Goal: Information Seeking & Learning: Check status

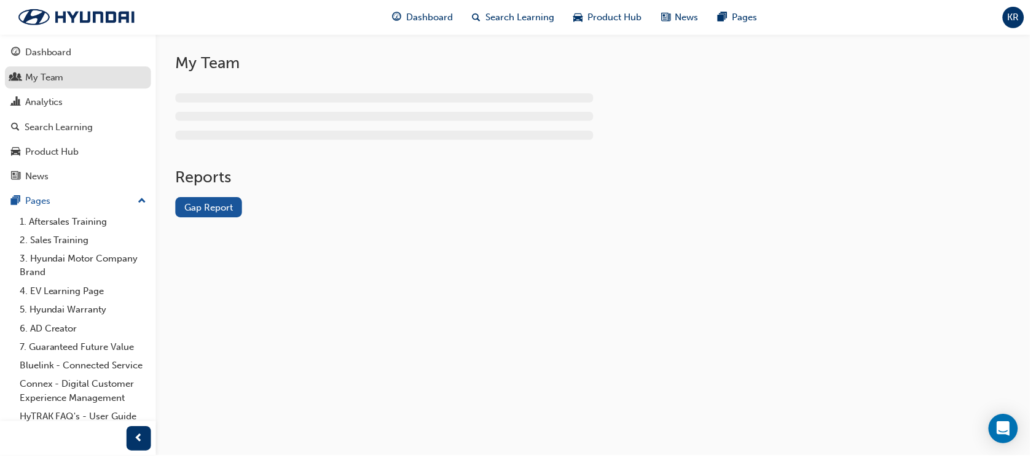
click at [70, 73] on div "My Team" at bounding box center [78, 78] width 135 height 15
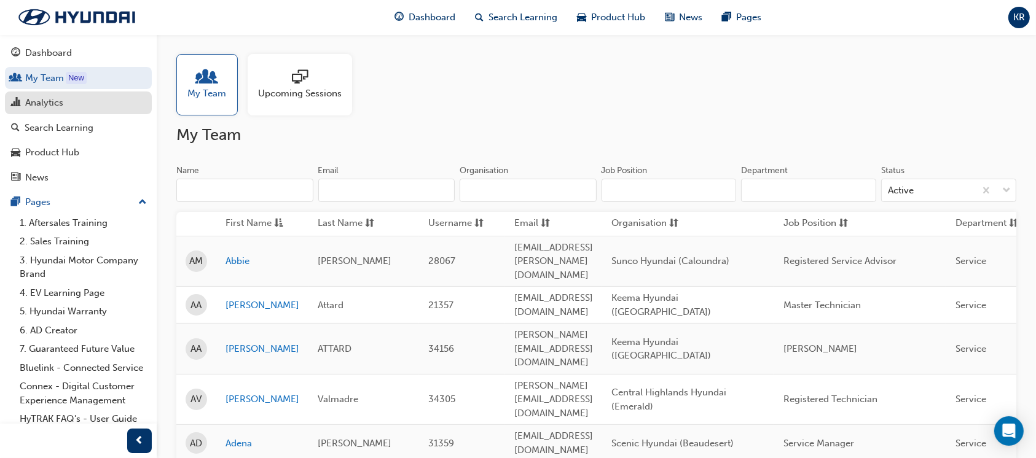
click at [65, 108] on div "Analytics" at bounding box center [78, 102] width 135 height 15
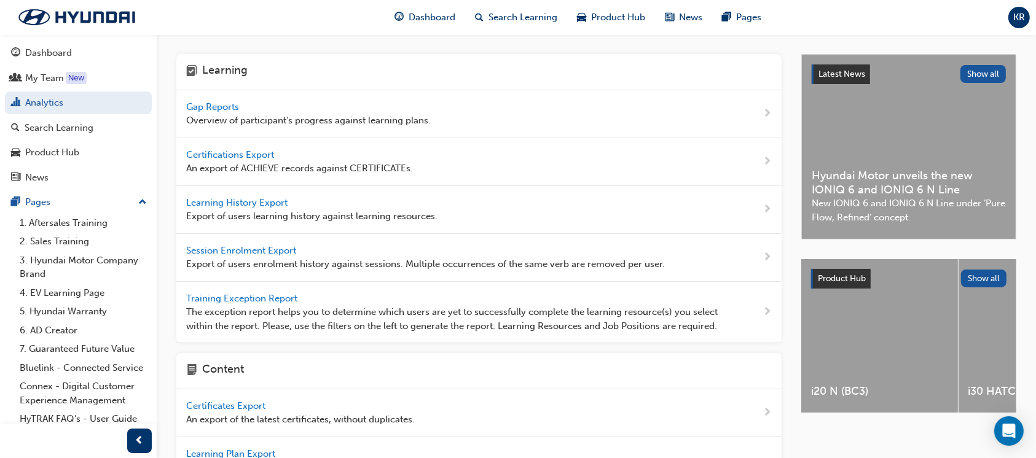
click at [214, 110] on span "Gap Reports" at bounding box center [213, 106] width 55 height 11
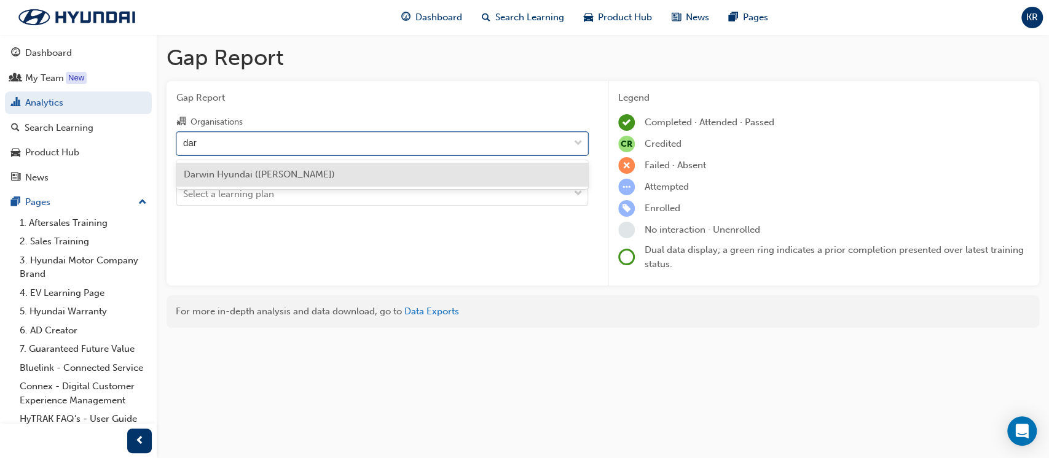
type input "darw"
click at [256, 179] on span "Darwin Hyundai ([PERSON_NAME])" at bounding box center [259, 174] width 151 height 11
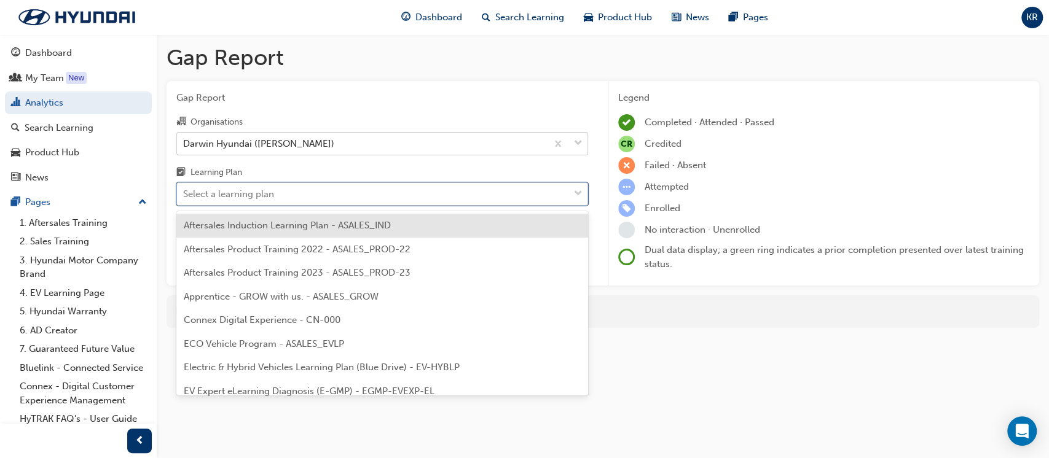
click at [254, 192] on div "Select a learning plan" at bounding box center [228, 194] width 91 height 14
click at [184, 192] on input "Learning Plan option Aftersales Induction Learning Plan - ASALES_IND focused, 1…" at bounding box center [183, 194] width 1 height 10
type input "ad"
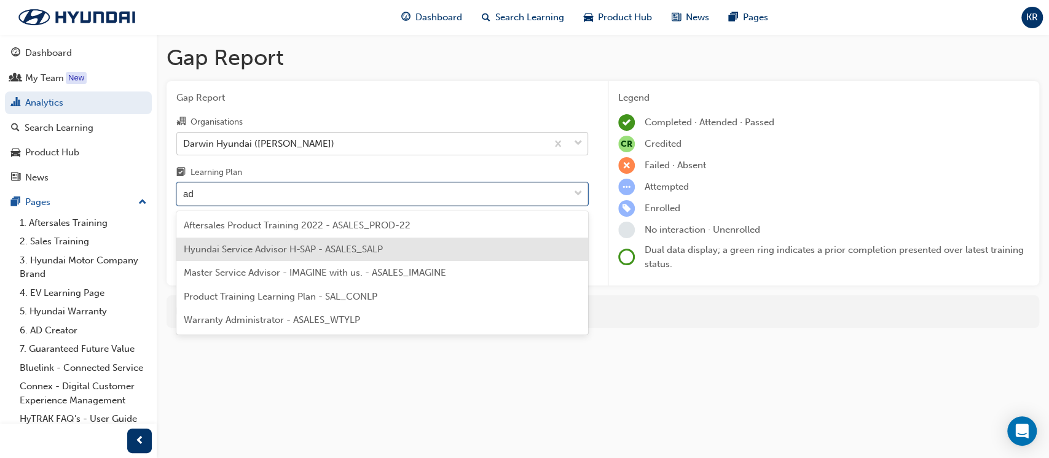
click at [250, 244] on span "Hyundai Service Advisor H-SAP - ASALES_SALP" at bounding box center [283, 249] width 199 height 11
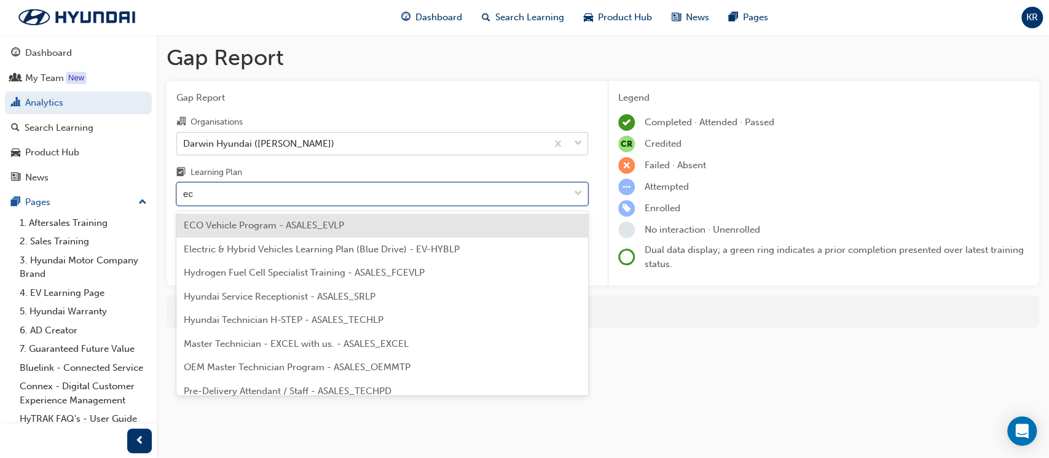
type input "eco"
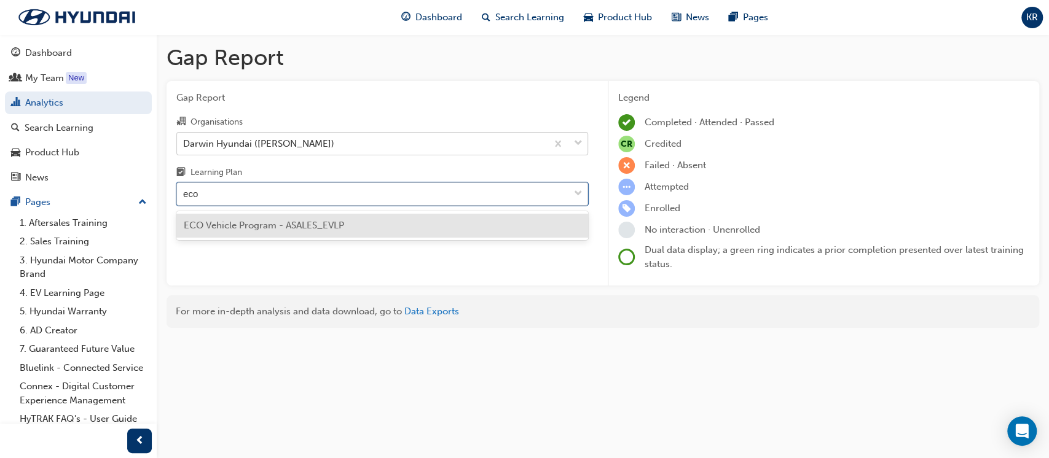
click at [421, 231] on div "ECO Vehicle Program - ASALES_EVLP" at bounding box center [382, 226] width 412 height 24
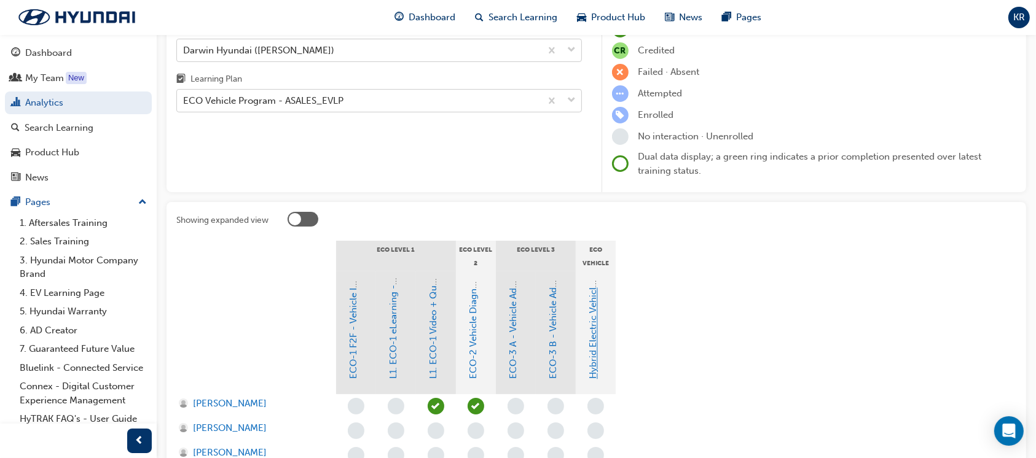
scroll to position [76, 0]
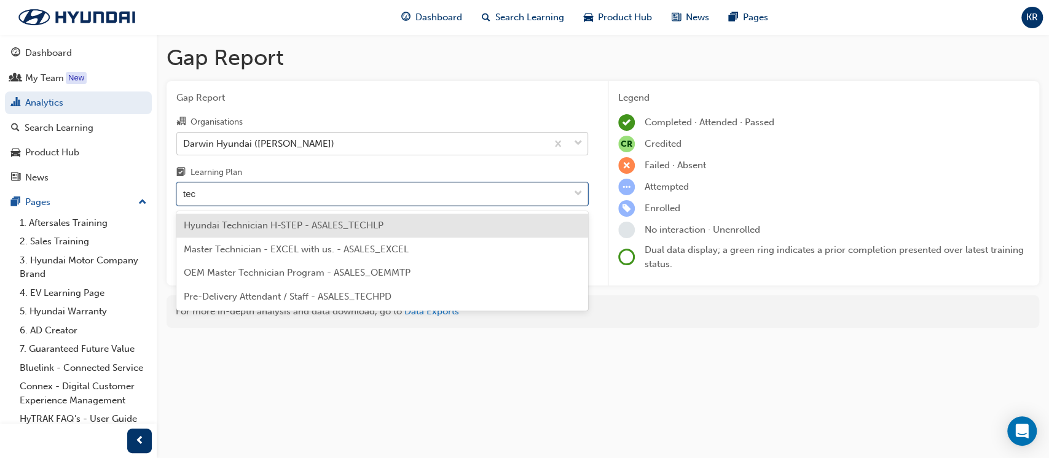
type input "tech"
click at [350, 221] on span "Hyundai Technician H-STEP - ASALES_TECHLP" at bounding box center [284, 225] width 200 height 11
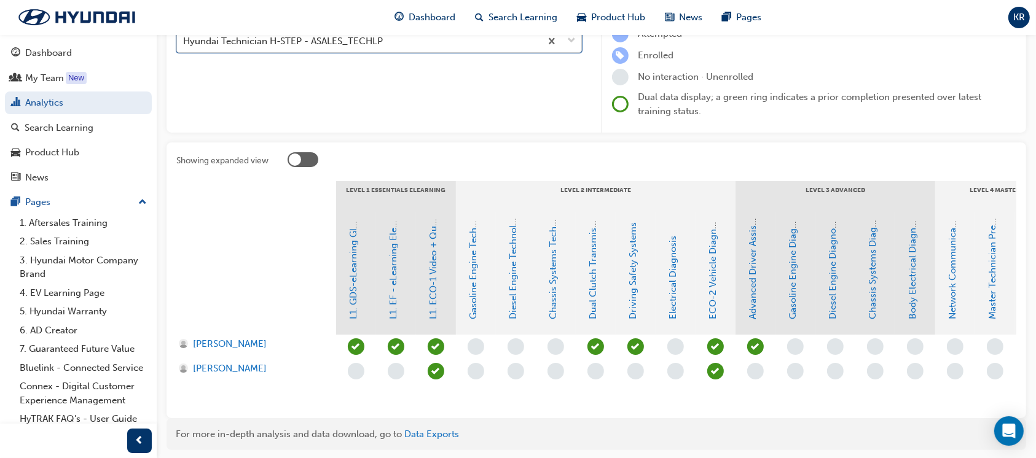
scroll to position [151, 0]
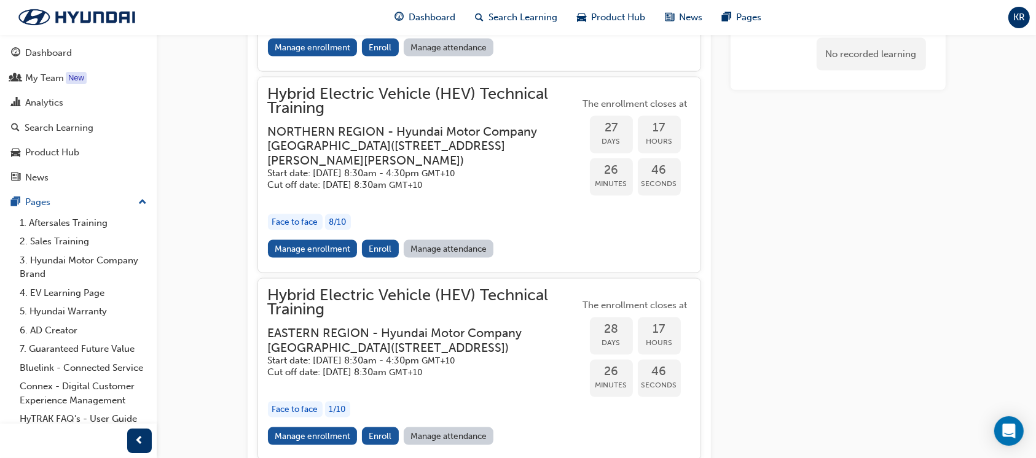
scroll to position [1724, 0]
